Goal: Information Seeking & Learning: Learn about a topic

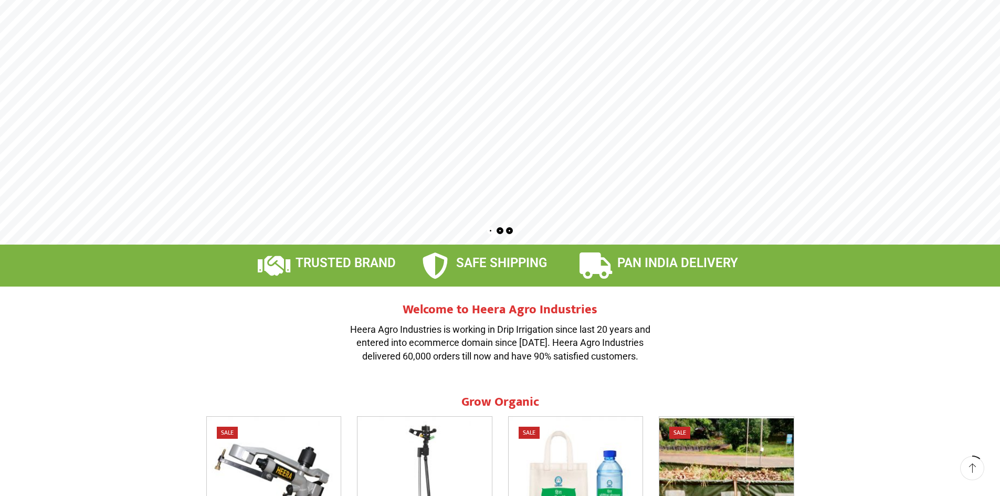
scroll to position [315, 0]
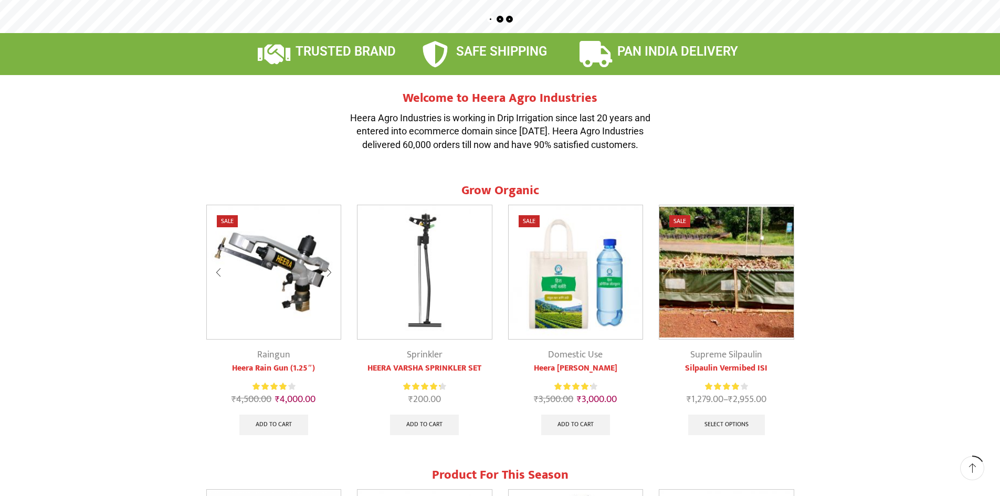
click at [282, 249] on img at bounding box center [274, 272] width 134 height 134
click at [268, 368] on link "Heera Rain Gun (1.25″)" at bounding box center [273, 368] width 135 height 13
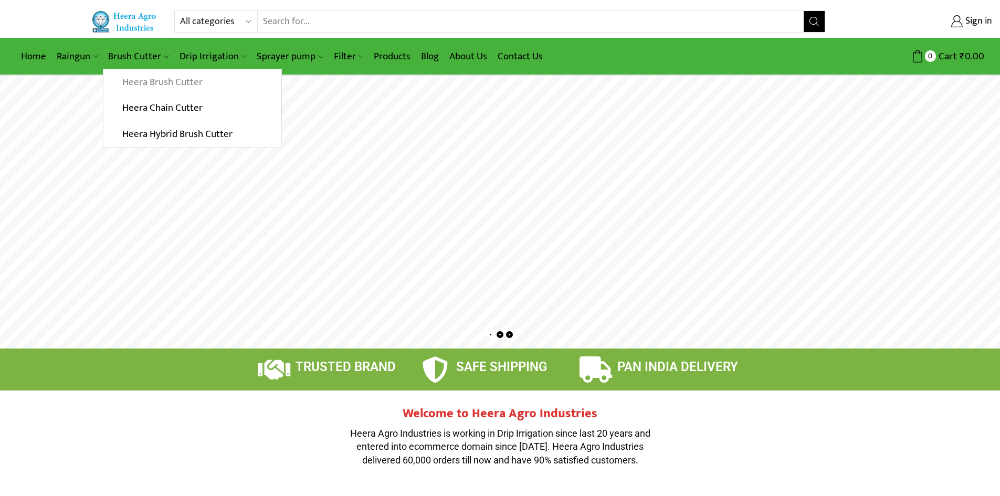
click at [164, 77] on link "Heera Brush Cutter" at bounding box center [191, 82] width 177 height 26
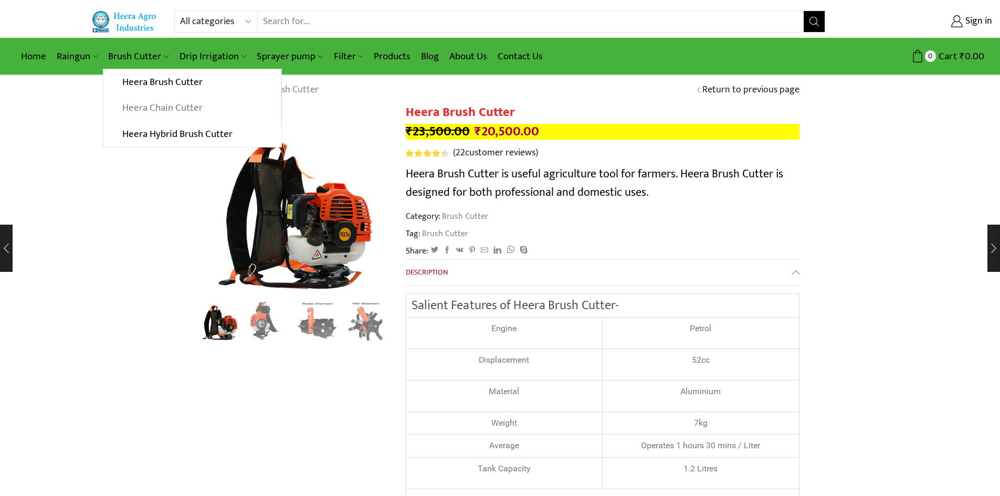
click at [164, 111] on link "Heera Chain Cutter" at bounding box center [191, 108] width 177 height 26
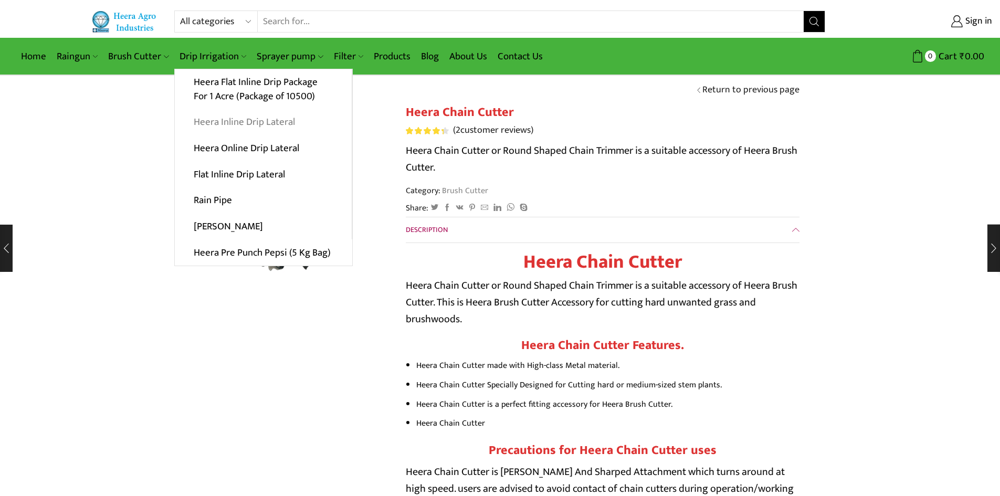
click at [240, 123] on link "Heera Inline Drip Lateral" at bounding box center [263, 122] width 177 height 26
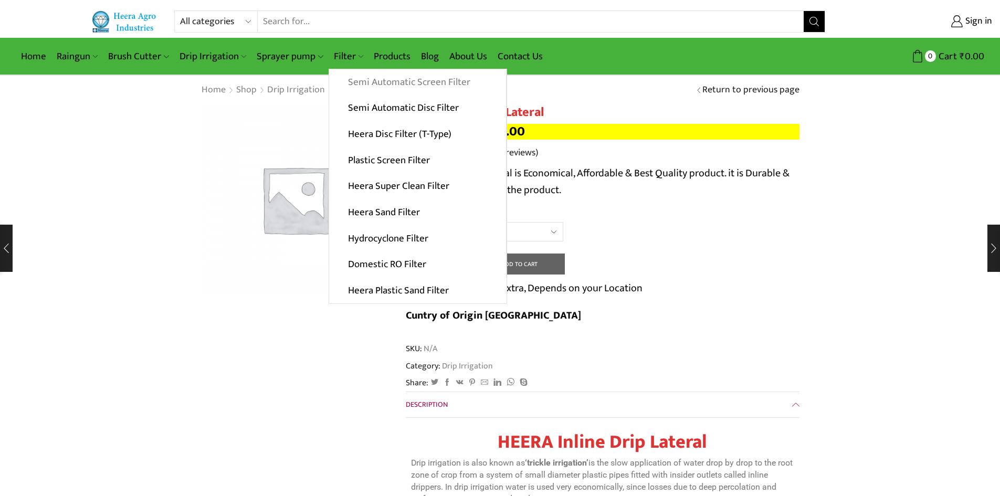
click at [344, 88] on link "Semi Automatic Screen Filter" at bounding box center [417, 82] width 177 height 26
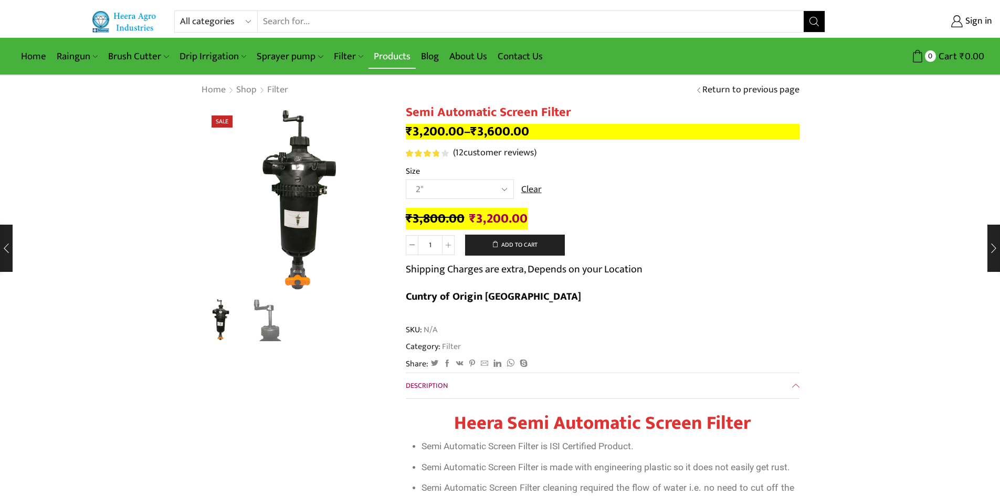
click at [400, 52] on link "Products" at bounding box center [391, 56] width 47 height 25
click at [399, 58] on link "Products" at bounding box center [391, 56] width 47 height 25
click at [395, 54] on link "Products" at bounding box center [391, 56] width 47 height 25
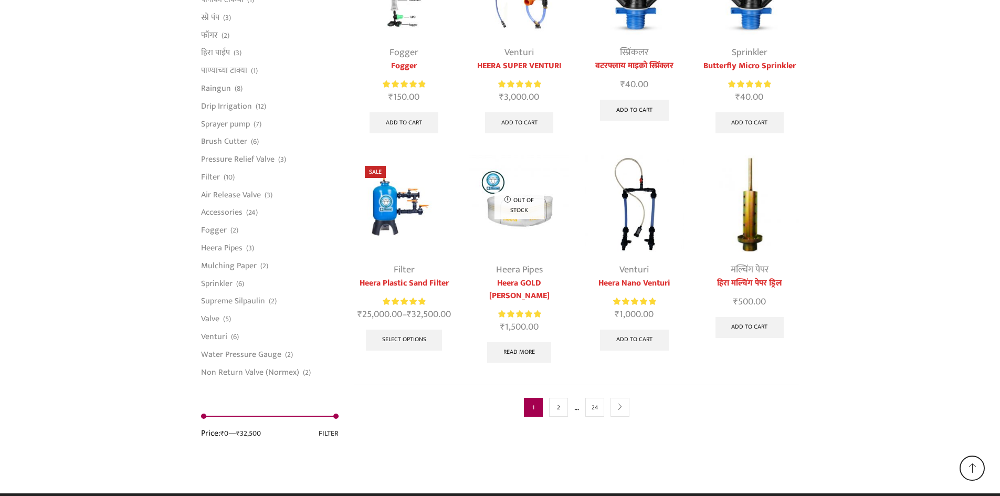
scroll to position [2603, 0]
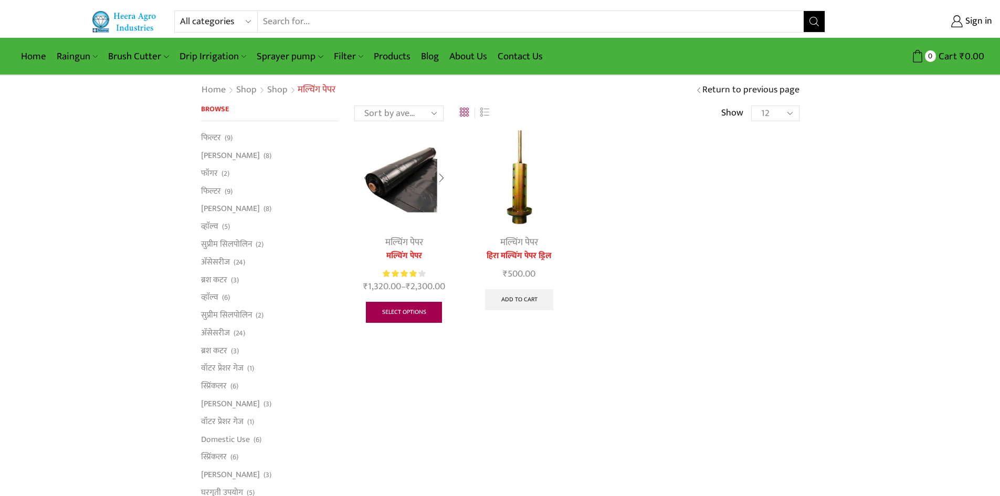
click at [401, 303] on link "Select options" at bounding box center [404, 312] width 77 height 21
